Goal: Check status: Check status

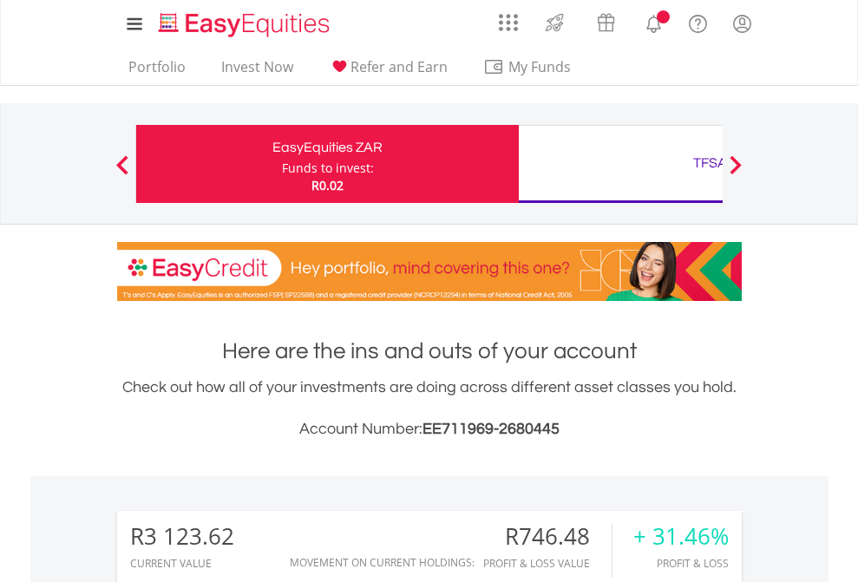
scroll to position [167, 273]
click at [282, 164] on div "Funds to invest:" at bounding box center [328, 168] width 92 height 17
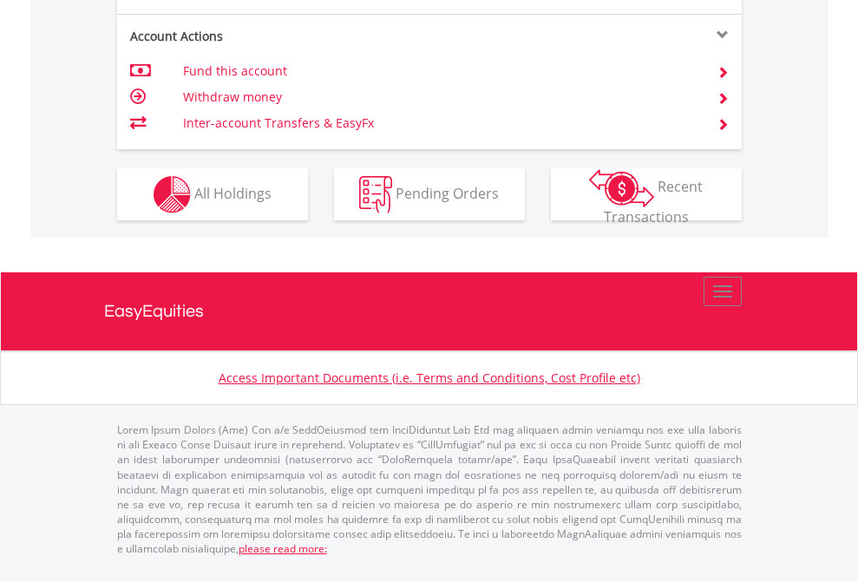
scroll to position [1619, 0]
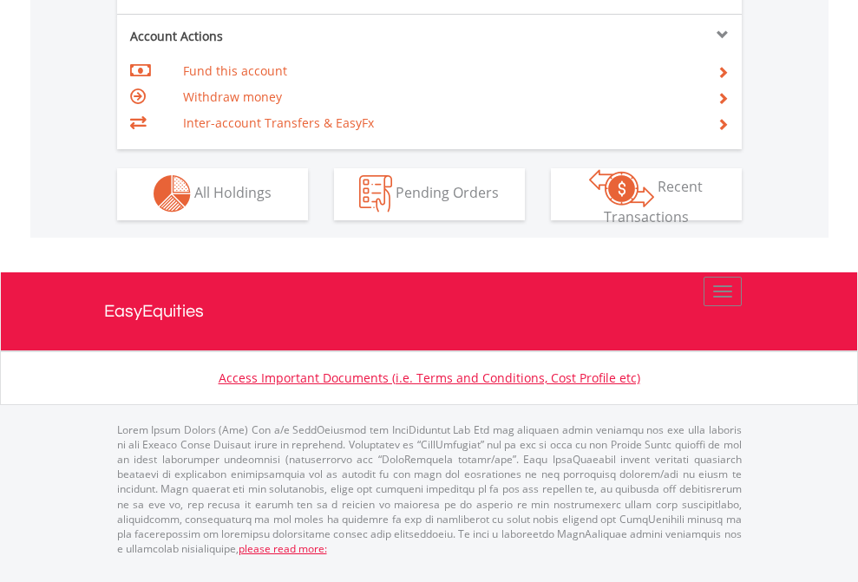
scroll to position [1623, 0]
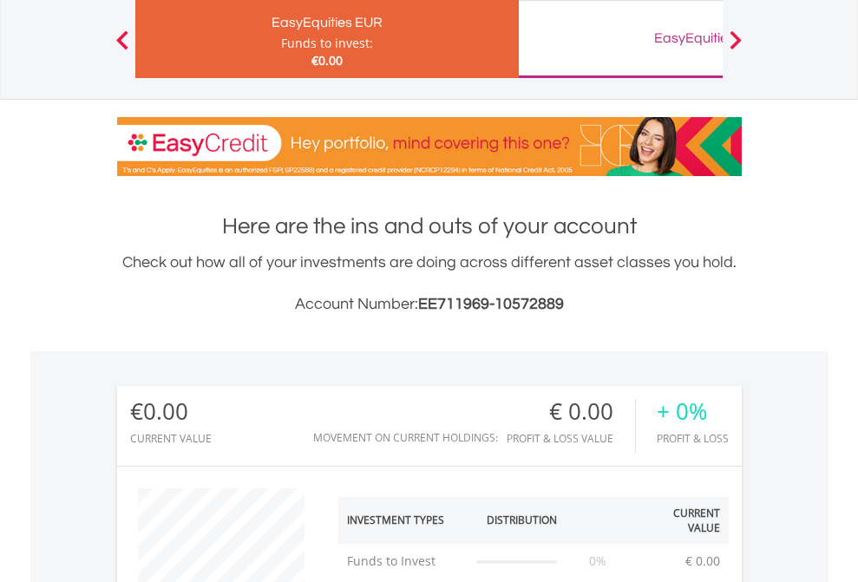
click at [621, 39] on div "EasyEquities GBP" at bounding box center [710, 38] width 362 height 24
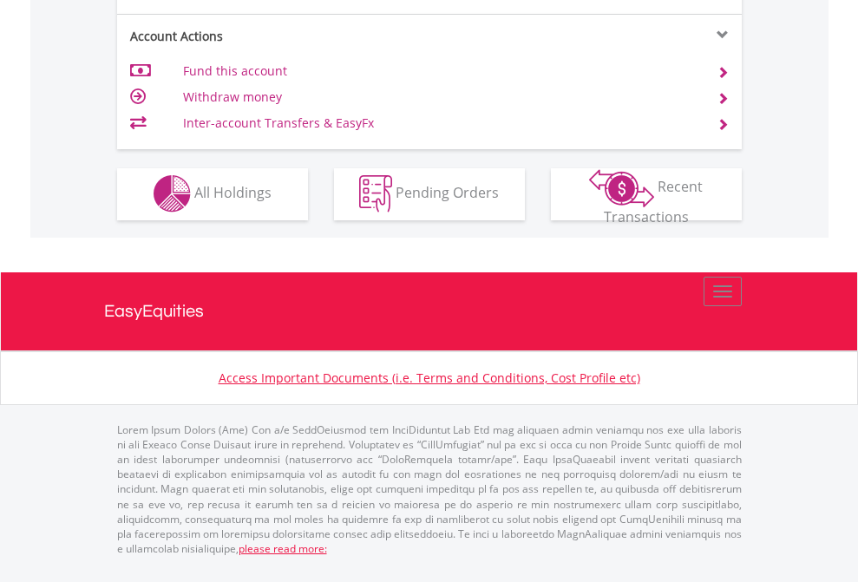
scroll to position [1623, 0]
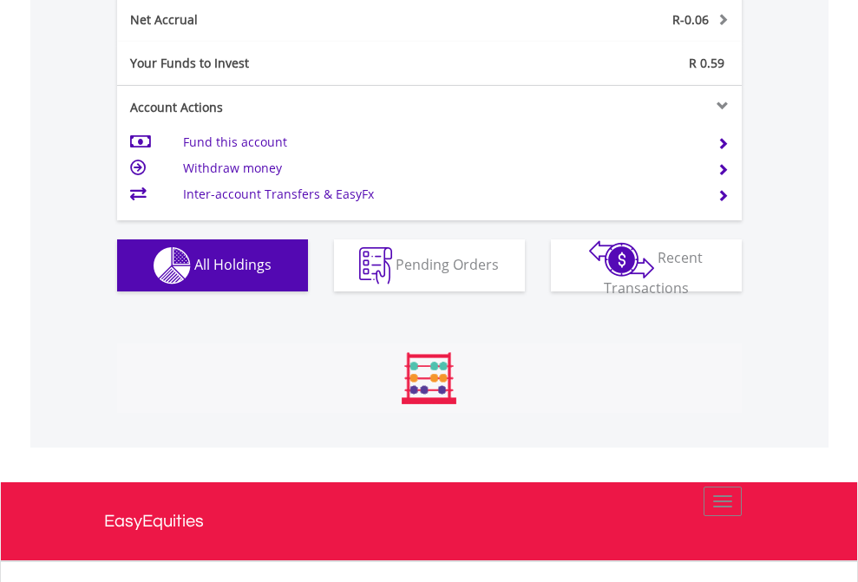
scroll to position [167, 273]
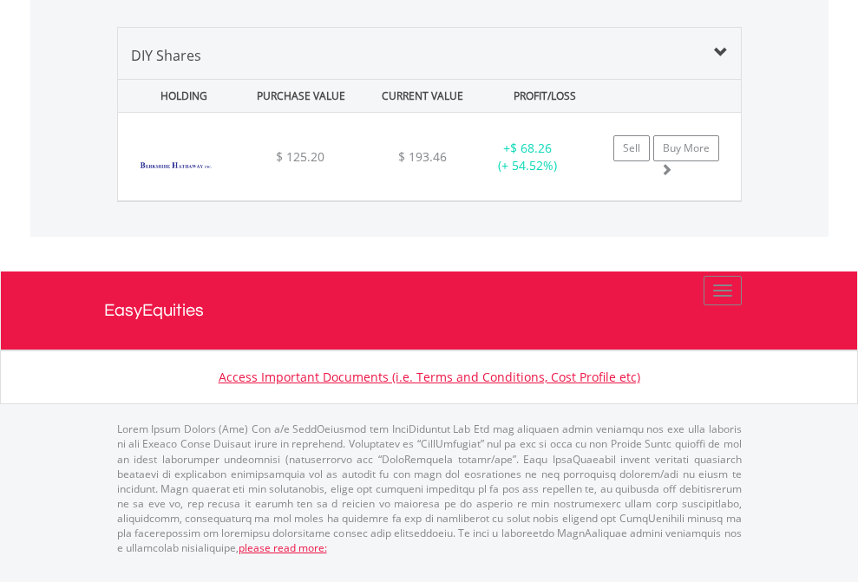
scroll to position [125, 0]
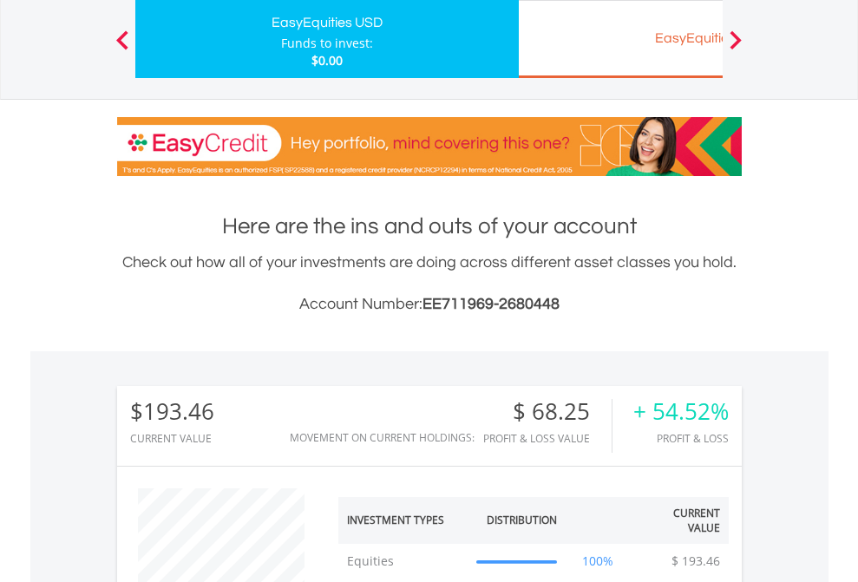
click at [621, 39] on div "EasyEquities EUR" at bounding box center [710, 38] width 362 height 24
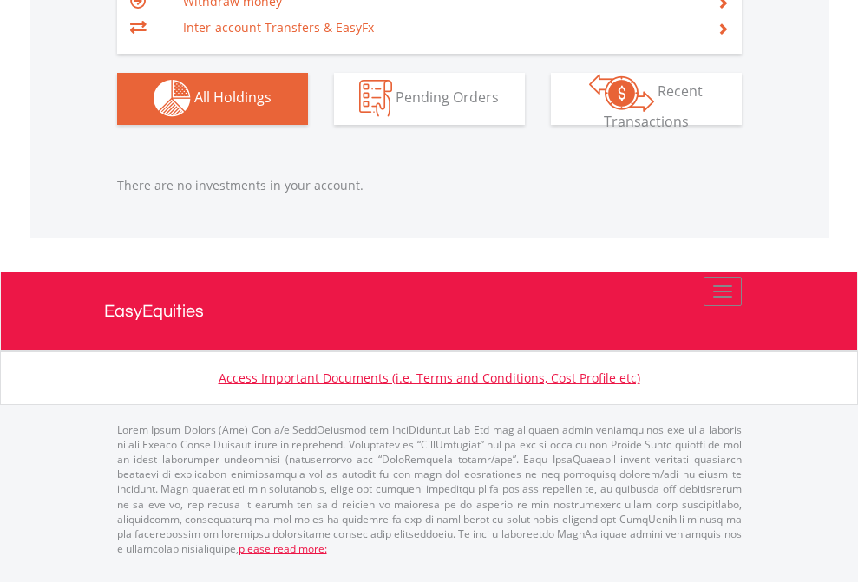
scroll to position [167, 273]
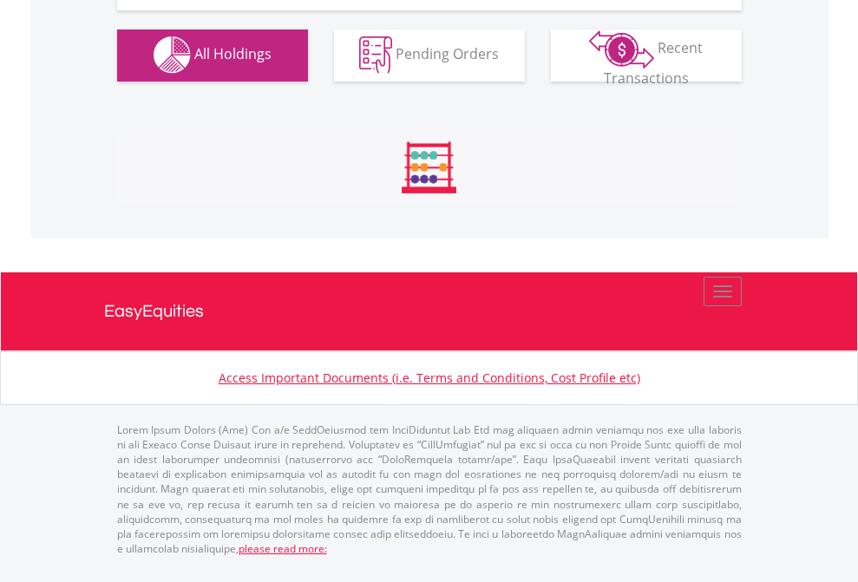
scroll to position [1719, 0]
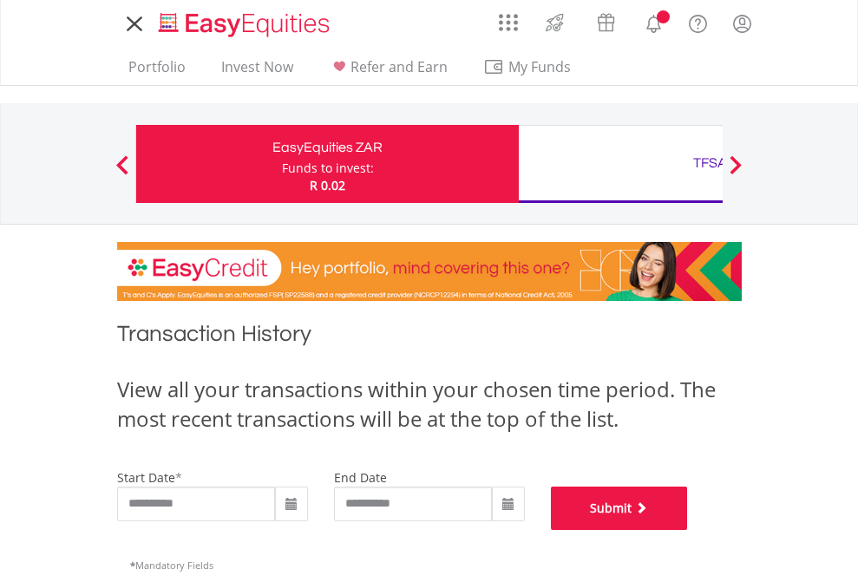
click at [688, 530] on button "Submit" at bounding box center [619, 508] width 137 height 43
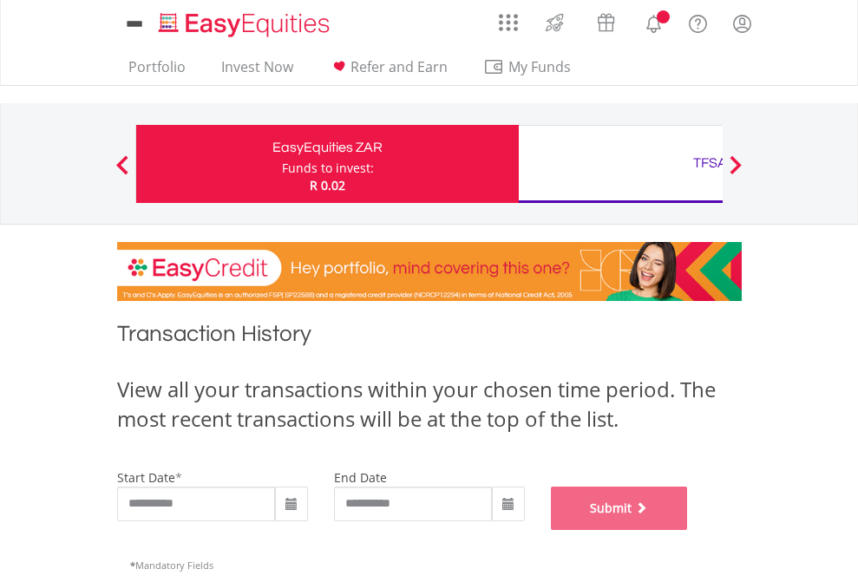
scroll to position [704, 0]
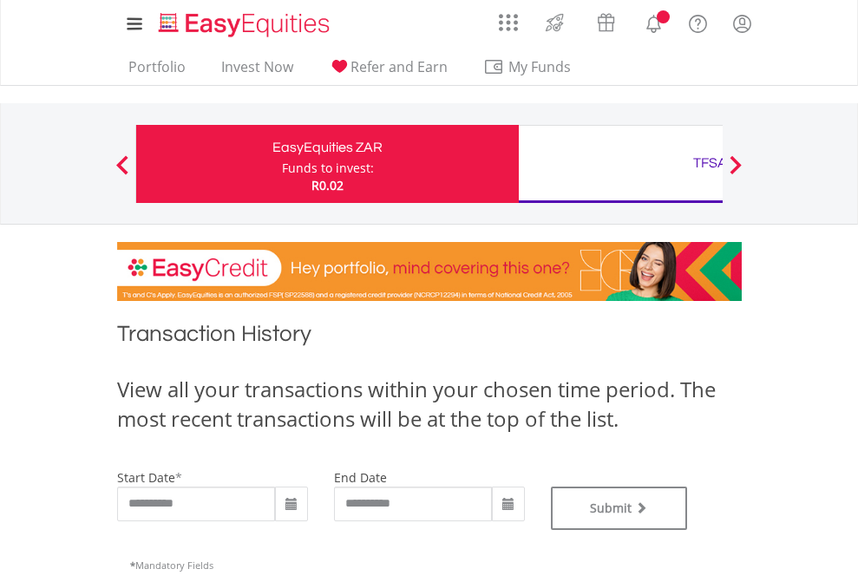
click at [621, 164] on div "TFSA" at bounding box center [710, 163] width 362 height 24
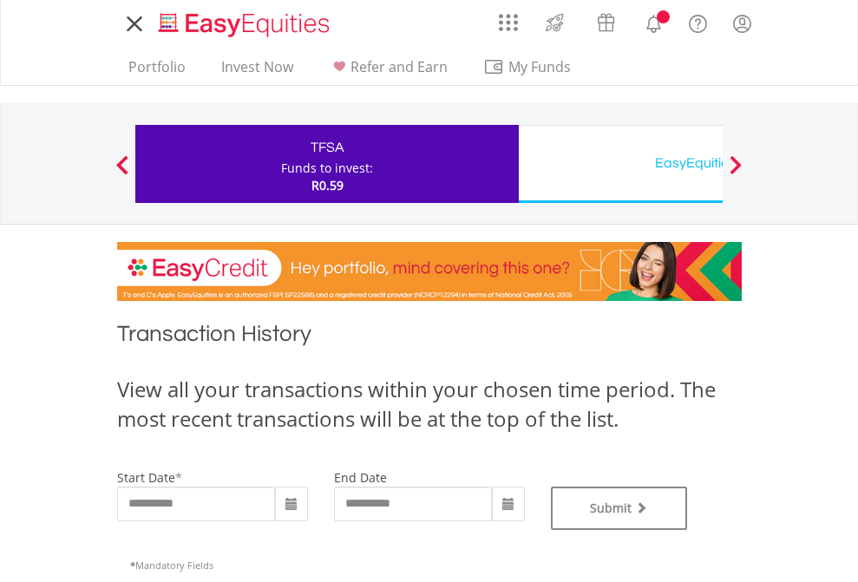
type input "**********"
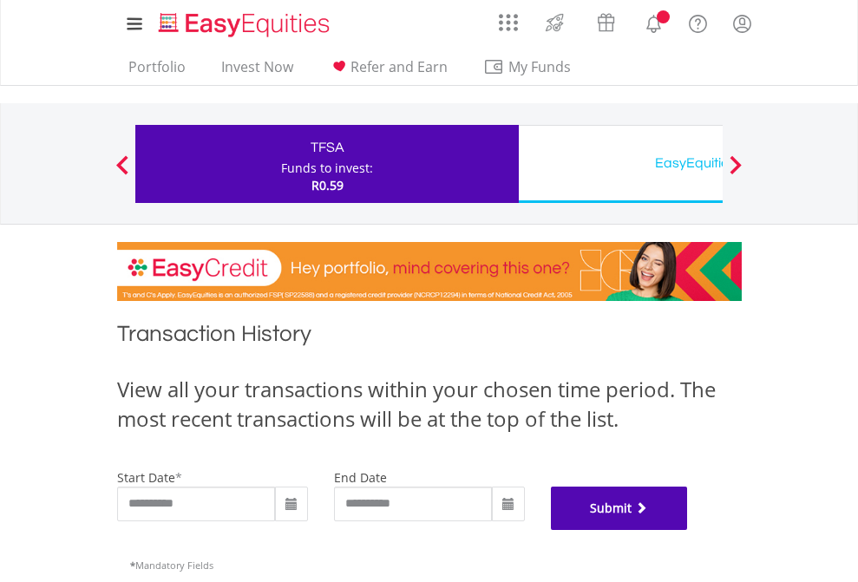
click at [688, 530] on button "Submit" at bounding box center [619, 508] width 137 height 43
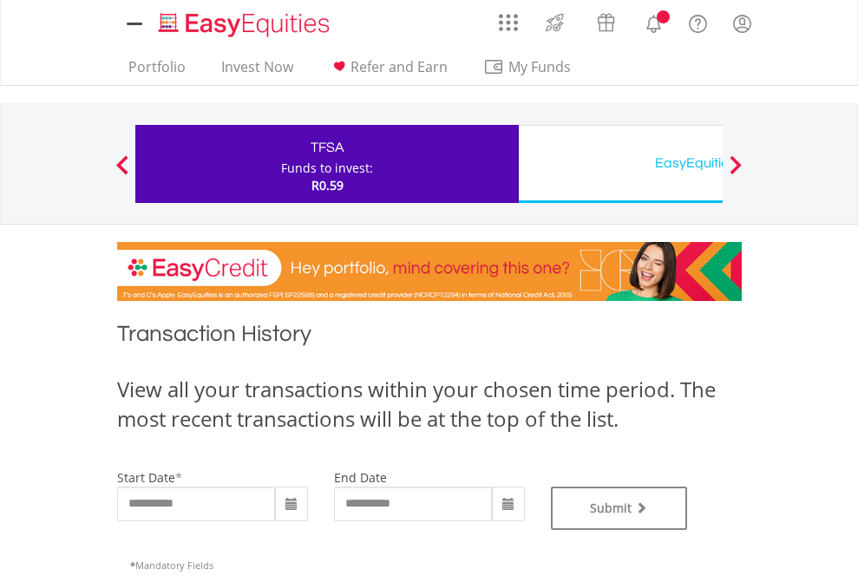
click at [621, 164] on div "EasyEquities USD" at bounding box center [710, 163] width 362 height 24
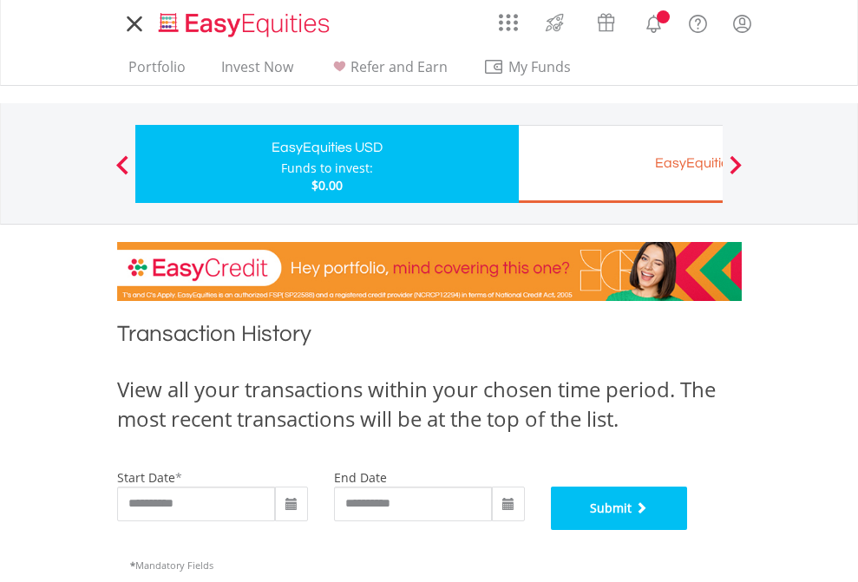
click at [688, 530] on button "Submit" at bounding box center [619, 508] width 137 height 43
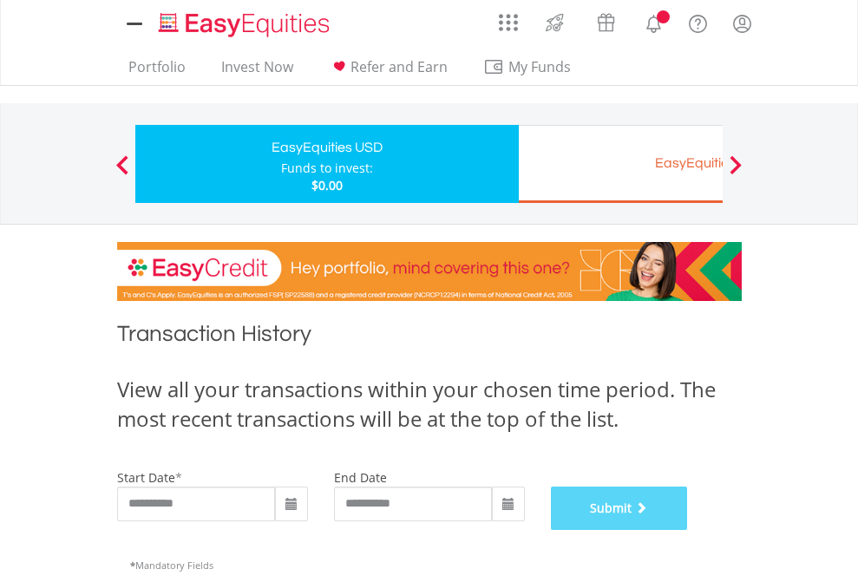
scroll to position [704, 0]
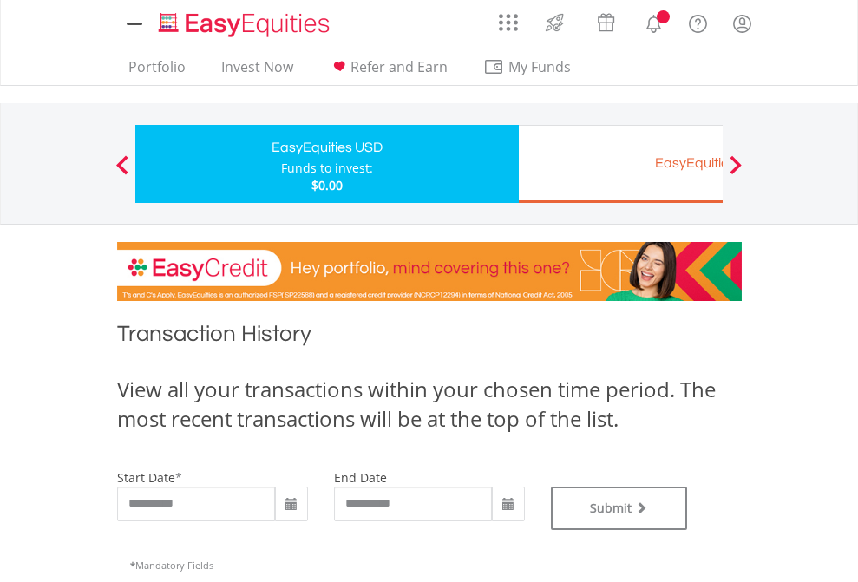
click at [621, 164] on div "EasyEquities EUR" at bounding box center [710, 163] width 362 height 24
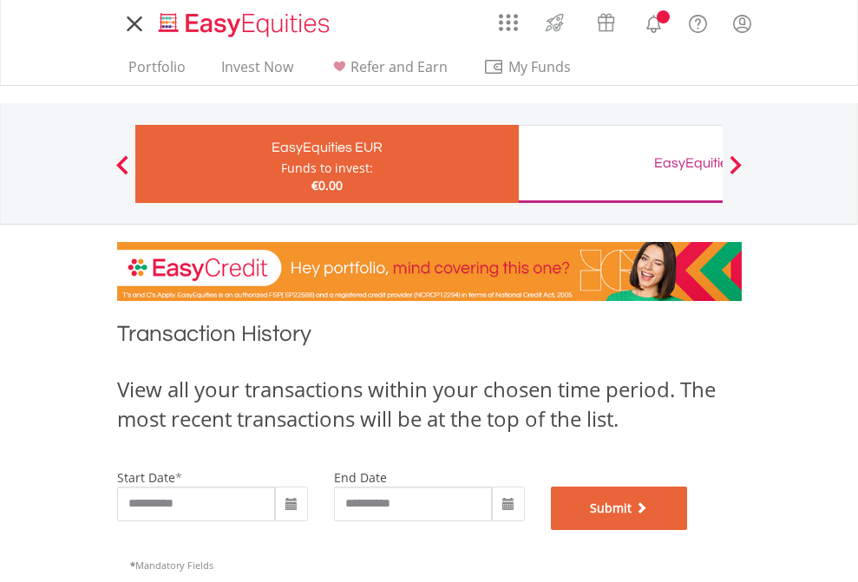
click at [688, 530] on button "Submit" at bounding box center [619, 508] width 137 height 43
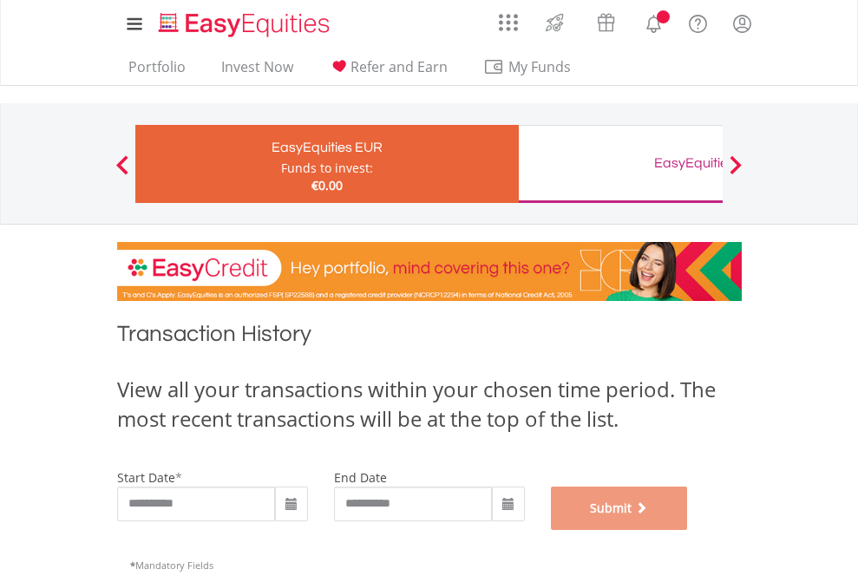
scroll to position [704, 0]
